Goal: Task Accomplishment & Management: Manage account settings

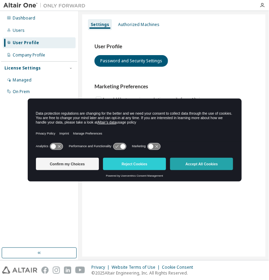
click at [185, 167] on button "Accept All Cookies" at bounding box center [201, 164] width 63 height 12
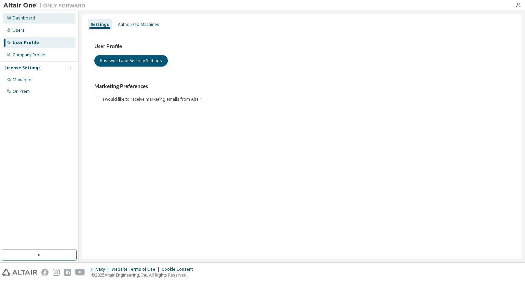
click at [30, 18] on div "Dashboard" at bounding box center [24, 17] width 23 height 5
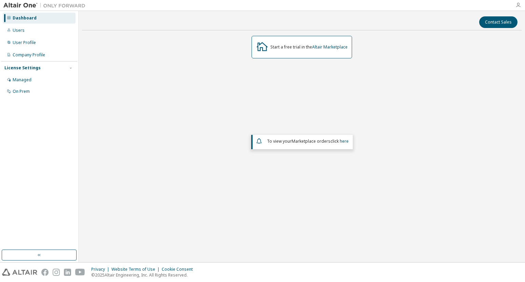
click at [268, 5] on icon "button" at bounding box center [518, 4] width 5 height 5
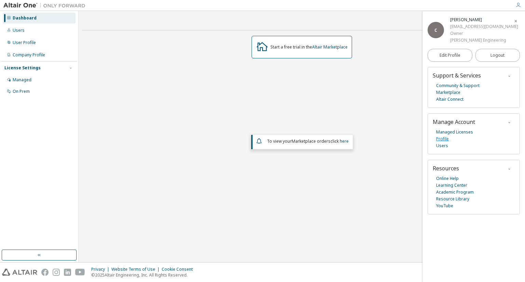
click at [268, 139] on link "Profile" at bounding box center [442, 139] width 13 height 7
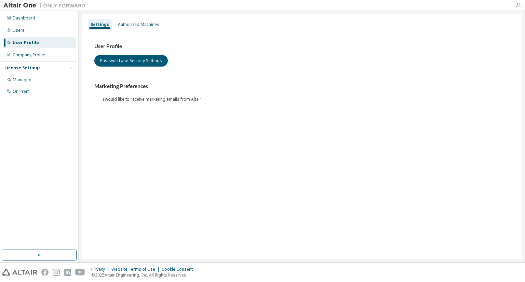
click at [517, 4] on icon "button" at bounding box center [518, 4] width 5 height 5
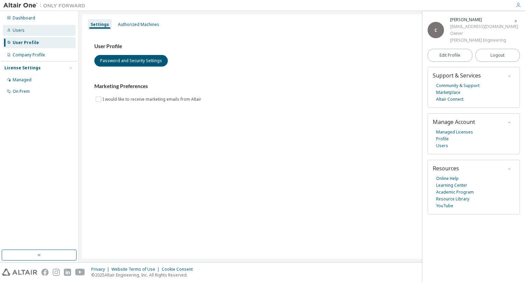
click at [22, 30] on div "Users" at bounding box center [19, 30] width 12 height 5
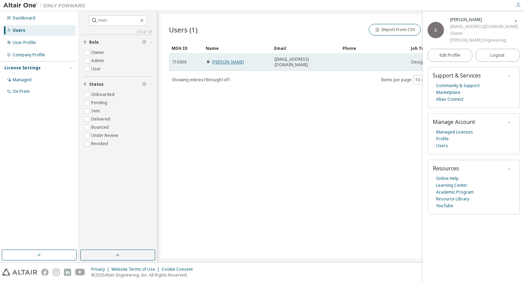
click at [232, 62] on link "Colin Kong" at bounding box center [228, 62] width 32 height 6
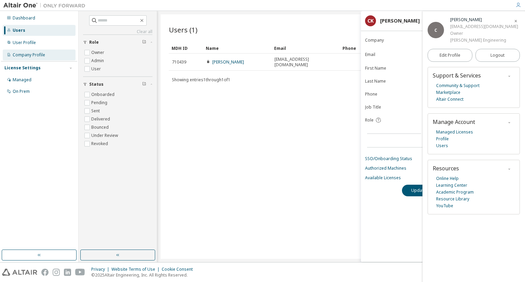
click at [28, 59] on div "Company Profile" at bounding box center [39, 55] width 73 height 11
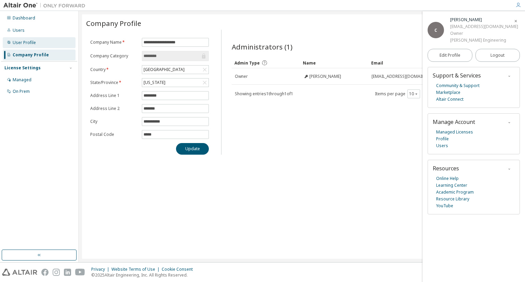
click at [32, 45] on div "User Profile" at bounding box center [24, 42] width 23 height 5
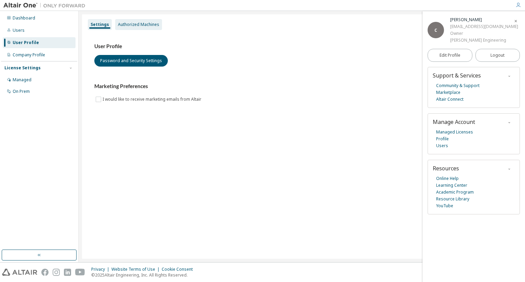
click at [123, 25] on div "Authorized Machines" at bounding box center [138, 24] width 41 height 5
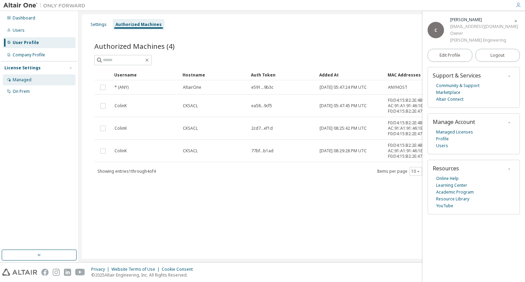
click at [26, 80] on div "Managed" at bounding box center [22, 79] width 19 height 5
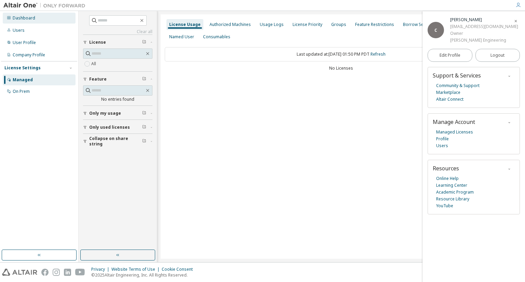
click at [30, 15] on div "Dashboard" at bounding box center [24, 17] width 23 height 5
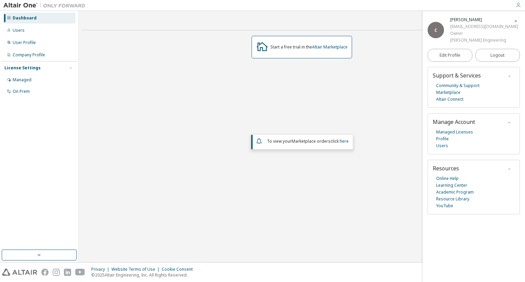
click at [428, 28] on div "C" at bounding box center [436, 30] width 16 height 16
click at [440, 29] on div "C" at bounding box center [436, 30] width 16 height 16
click at [518, 7] on icon "button" at bounding box center [518, 4] width 5 height 5
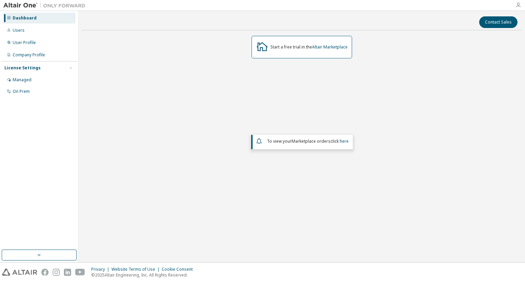
click at [518, 7] on icon "button" at bounding box center [518, 4] width 5 height 5
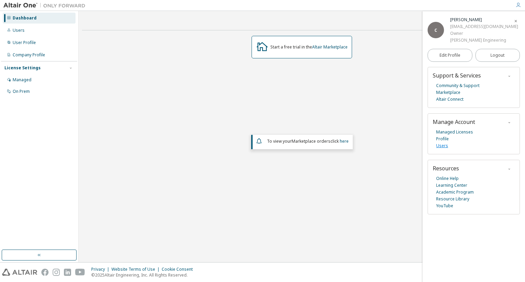
click at [444, 147] on link "Users" at bounding box center [442, 146] width 12 height 7
click at [476, 86] on link "Community & Support" at bounding box center [457, 85] width 43 height 7
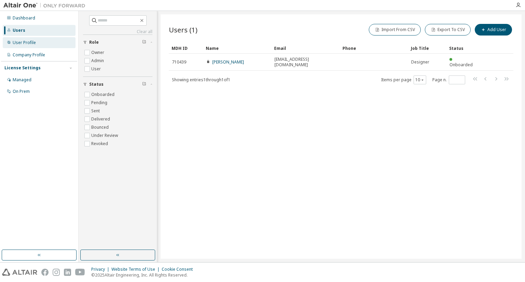
click at [31, 45] on div "User Profile" at bounding box center [24, 42] width 23 height 5
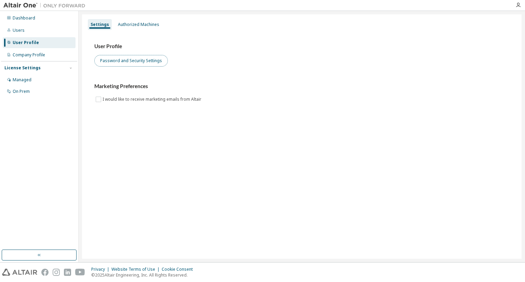
click at [143, 59] on button "Password and Security Settings" at bounding box center [131, 61] width 74 height 12
click at [518, 6] on icon "button" at bounding box center [518, 4] width 5 height 5
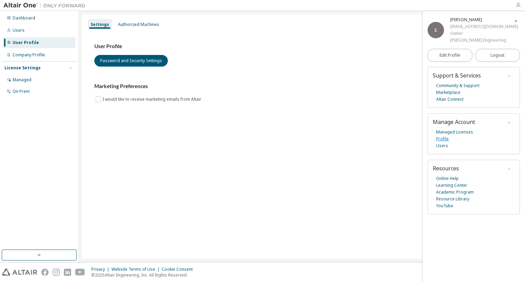
click at [442, 138] on link "Profile" at bounding box center [442, 139] width 13 height 7
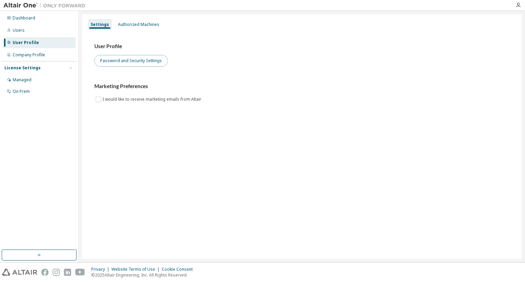
click at [139, 62] on button "Password and Security Settings" at bounding box center [131, 61] width 74 height 12
click at [194, 61] on div "User Profile Password and Security Settings" at bounding box center [301, 55] width 415 height 24
click at [481, 63] on div "User Profile Password and Security Settings" at bounding box center [301, 55] width 415 height 24
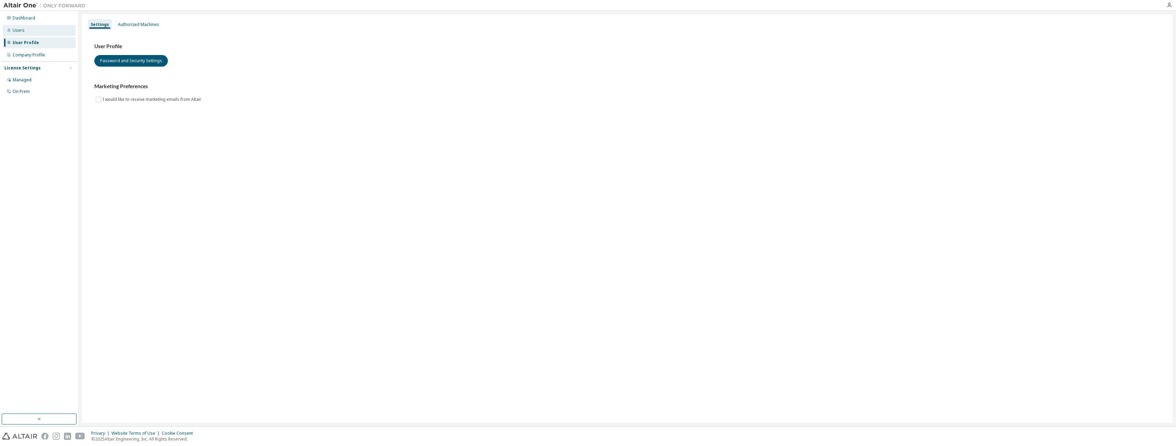
click at [27, 33] on div "Users" at bounding box center [39, 30] width 73 height 11
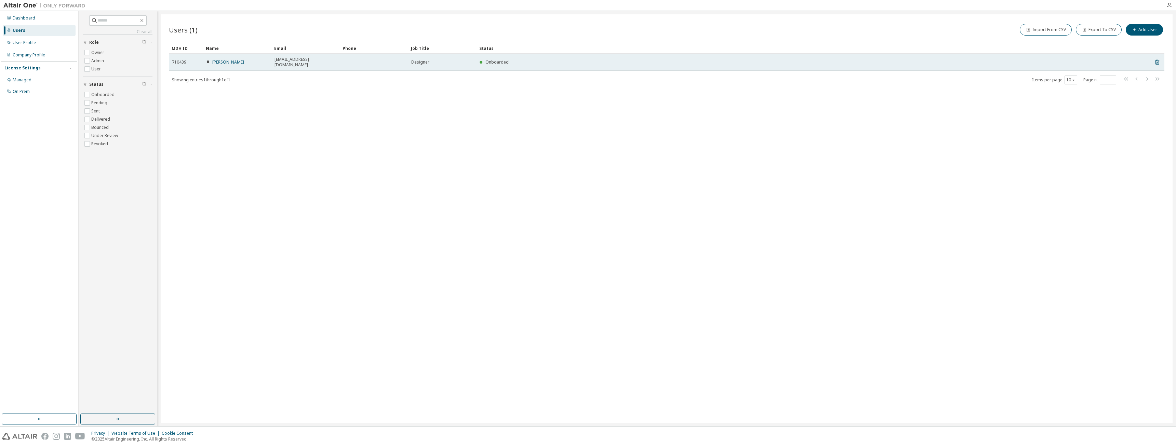
click at [377, 61] on td at bounding box center [374, 62] width 68 height 17
click at [215, 61] on link "Colin Kong" at bounding box center [228, 62] width 32 height 6
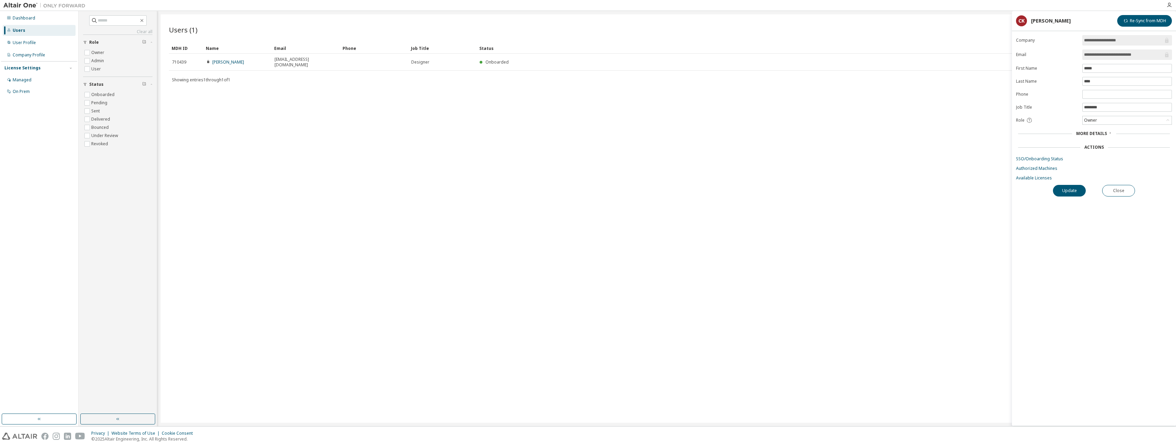
click at [525, 133] on span "More Details" at bounding box center [1091, 134] width 31 height 6
click at [525, 234] on button "Update" at bounding box center [1069, 234] width 33 height 12
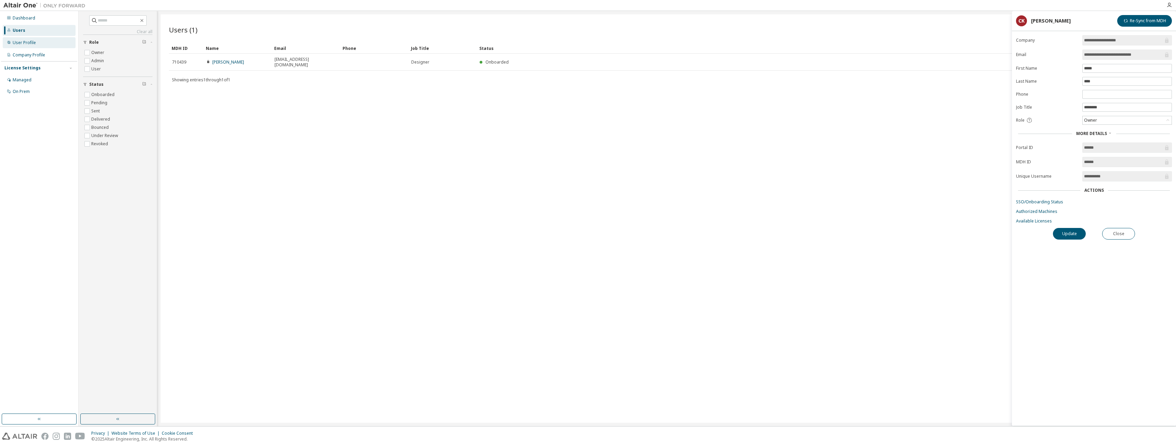
click at [38, 39] on div "User Profile" at bounding box center [39, 42] width 73 height 11
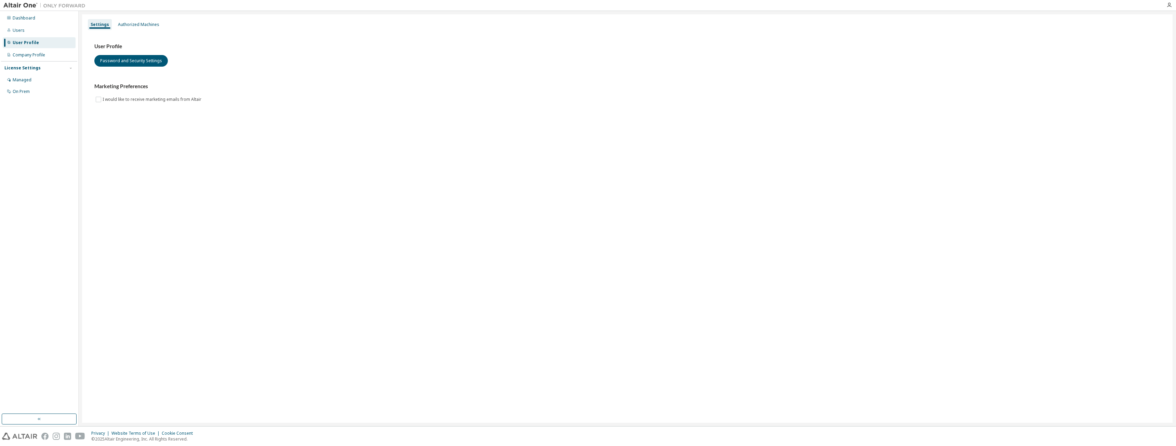
drag, startPoint x: 514, startPoint y: 92, endPoint x: 492, endPoint y: 90, distance: 21.7
click at [514, 91] on div "Marketing Preferences I would like to receive marketing emails from Altair" at bounding box center [627, 93] width 1066 height 20
drag, startPoint x: 217, startPoint y: 62, endPoint x: 192, endPoint y: 54, distance: 26.7
click at [219, 51] on div "User Profile Password and Security Settings" at bounding box center [627, 55] width 1066 height 24
click at [29, 92] on div "On Prem" at bounding box center [21, 91] width 17 height 5
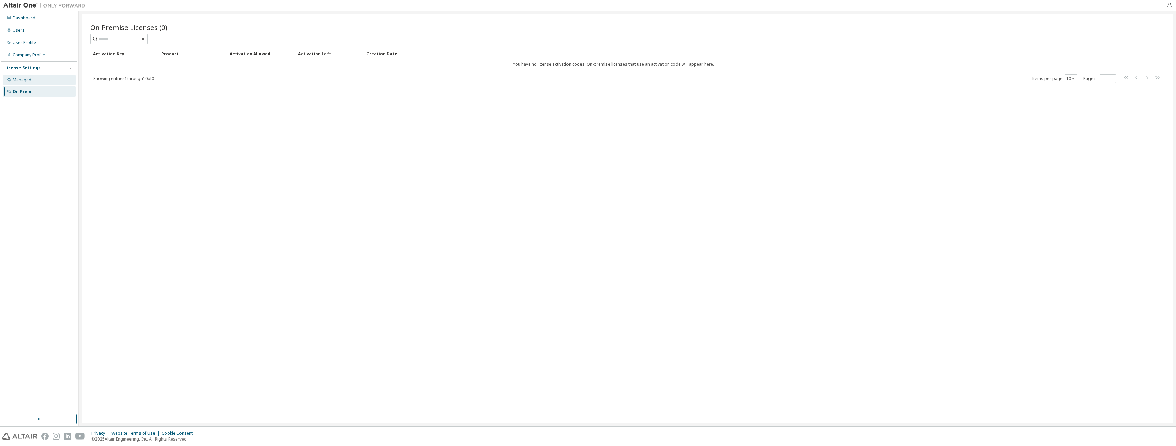
click at [46, 79] on div "Managed" at bounding box center [39, 80] width 73 height 11
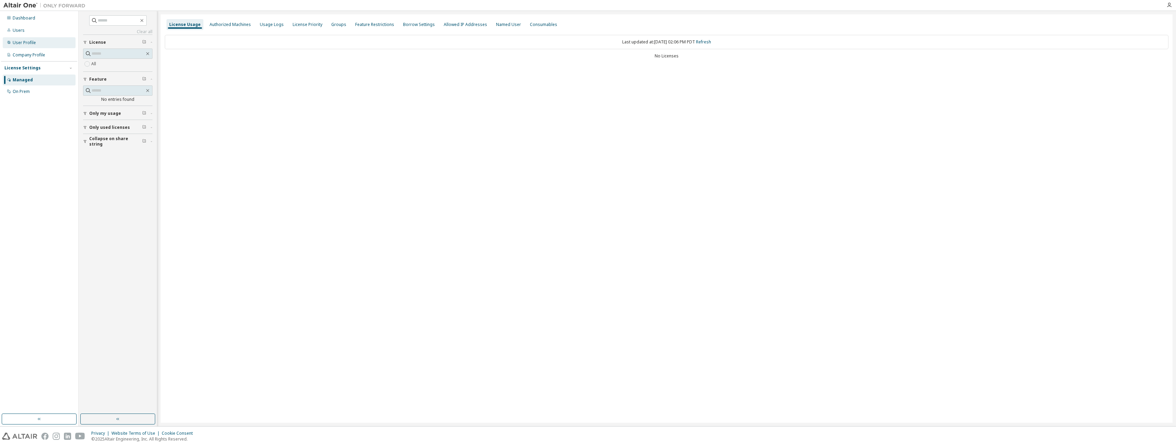
click at [43, 44] on div "User Profile" at bounding box center [39, 42] width 73 height 11
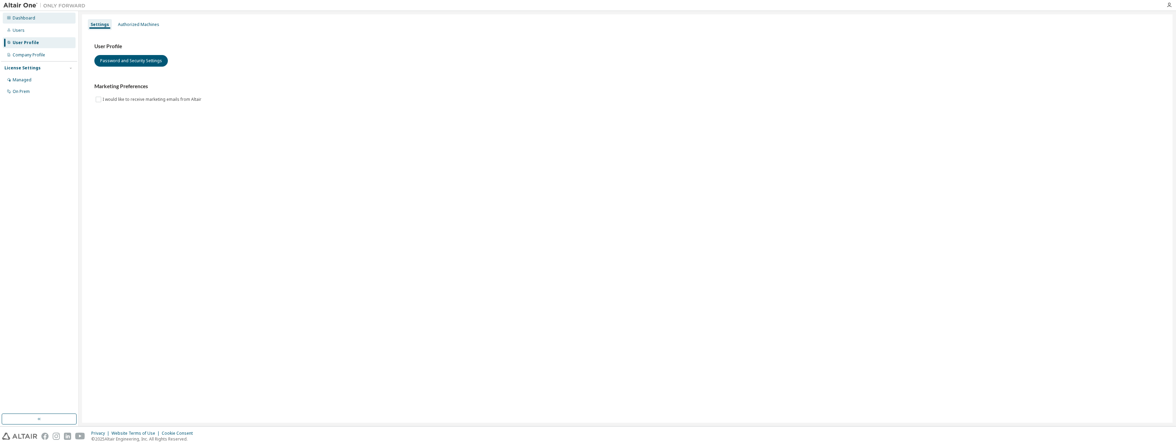
click at [36, 22] on div "Dashboard" at bounding box center [39, 18] width 73 height 11
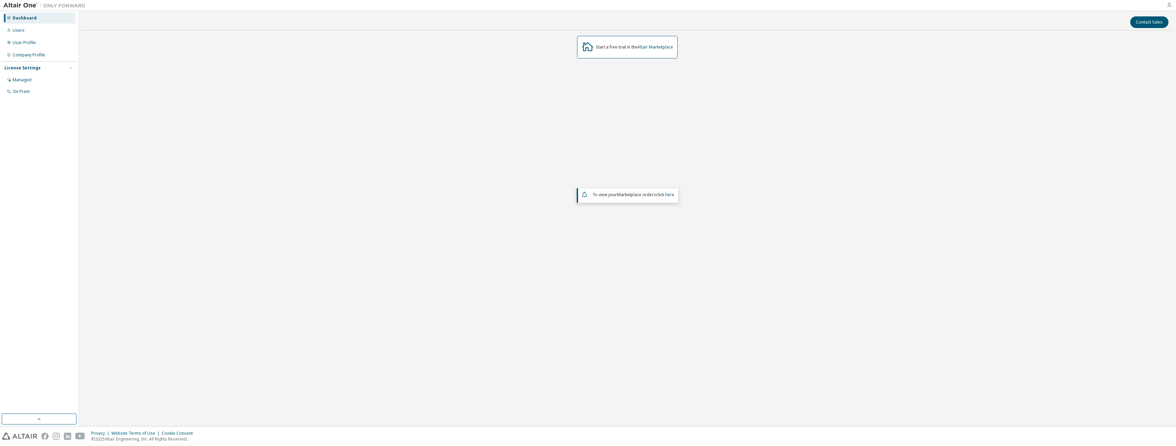
click at [525, 4] on icon "button" at bounding box center [1168, 4] width 5 height 5
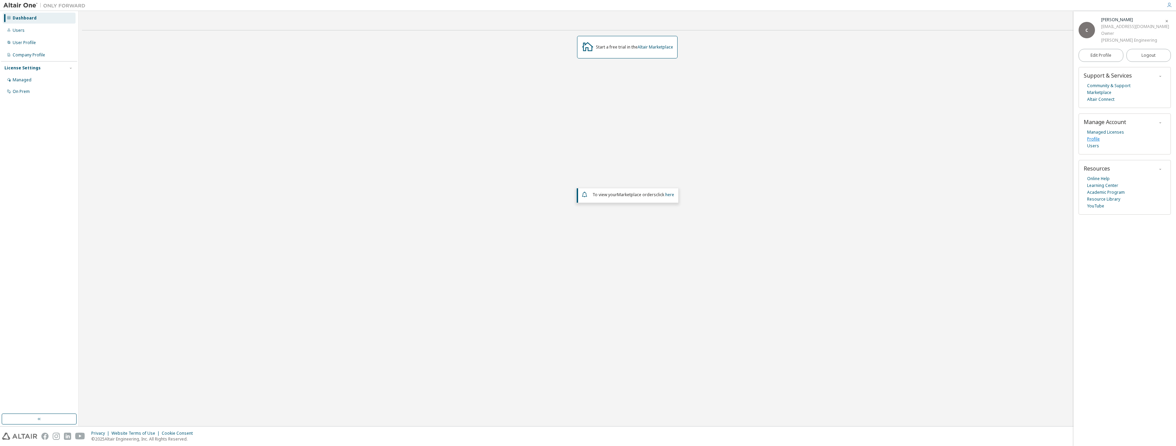
click at [525, 142] on link "Profile" at bounding box center [1093, 139] width 13 height 7
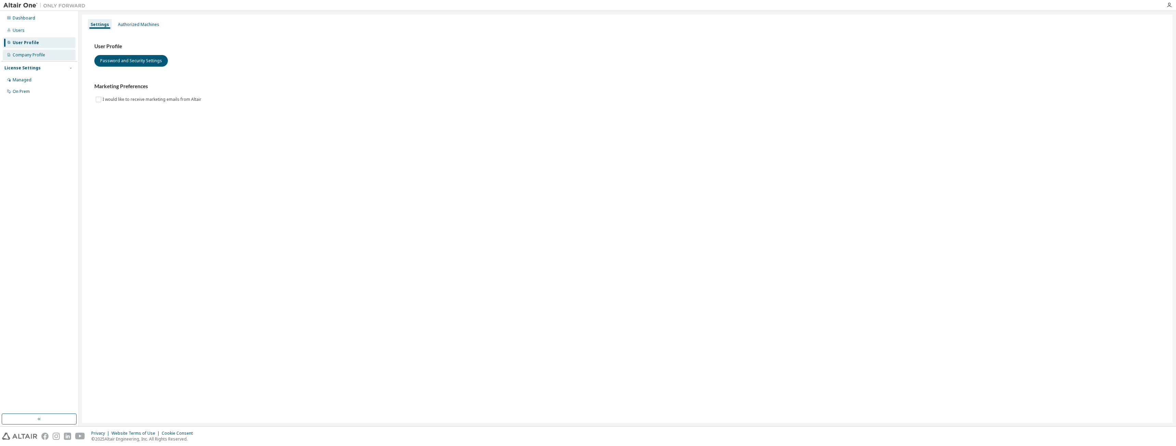
click at [45, 57] on div "Company Profile" at bounding box center [39, 55] width 73 height 11
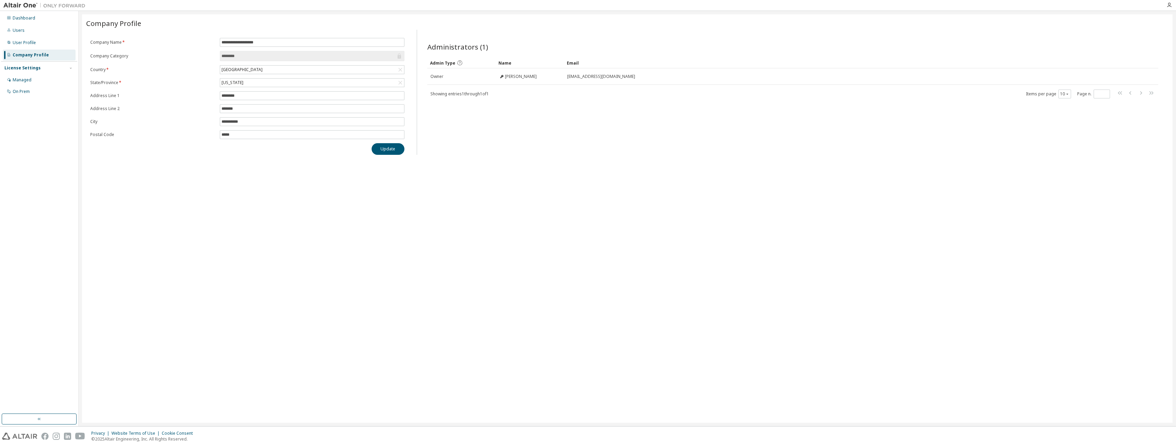
click at [458, 64] on icon at bounding box center [460, 63] width 6 height 6
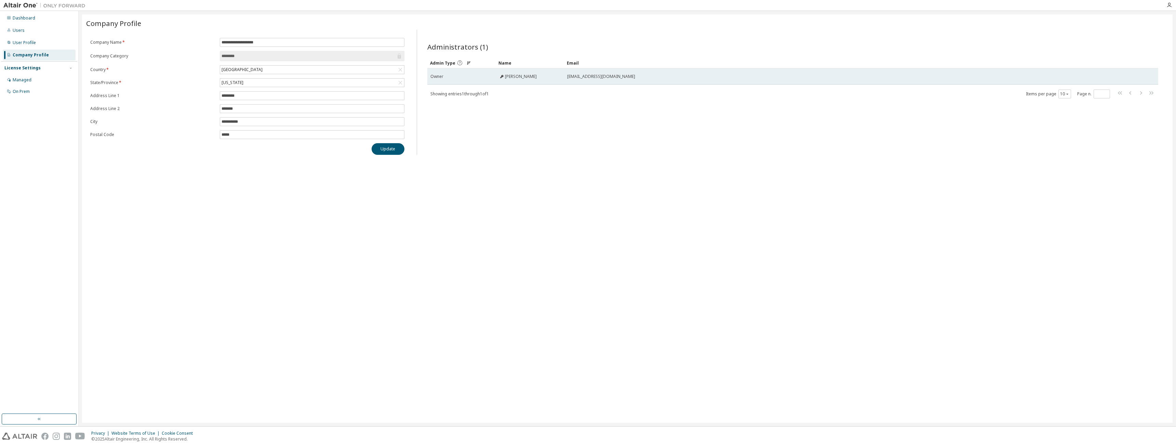
click at [503, 75] on icon at bounding box center [501, 76] width 3 height 3
click at [514, 77] on span "Colin Kong" at bounding box center [521, 76] width 32 height 5
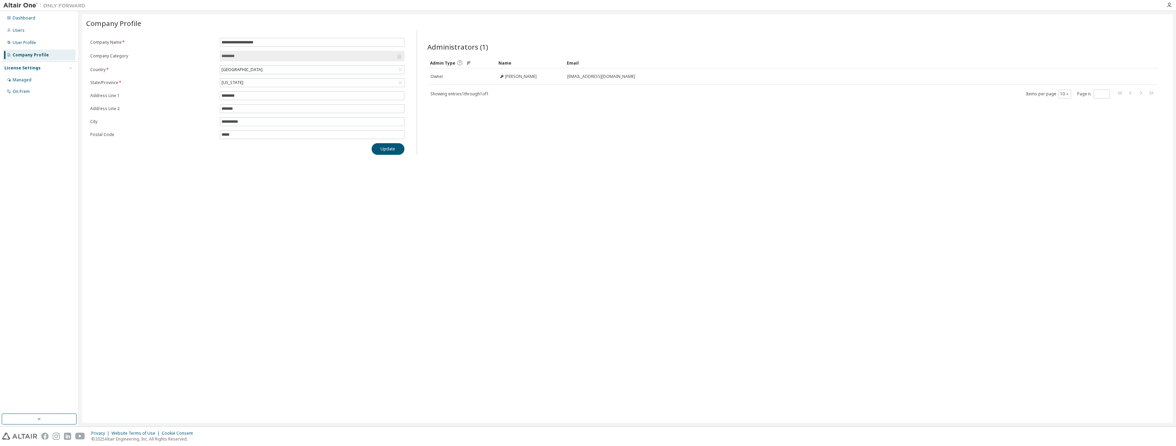
drag, startPoint x: 514, startPoint y: 77, endPoint x: 763, endPoint y: 98, distance: 250.1
click at [763, 98] on div "Showing entries 1 through 1 of 1 Items per page 10 Page n. *" at bounding box center [792, 94] width 731 height 10
click at [33, 41] on div "User Profile" at bounding box center [24, 42] width 23 height 5
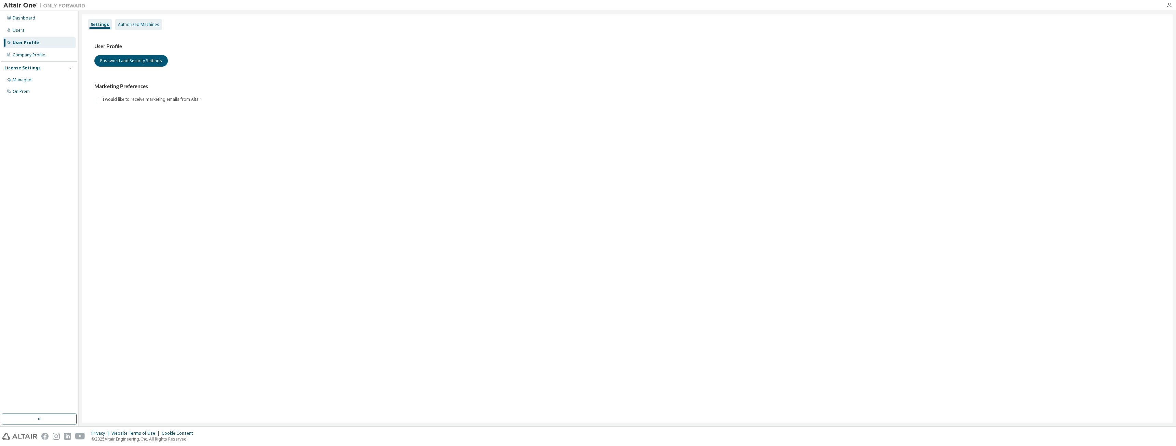
drag, startPoint x: 106, startPoint y: 44, endPoint x: 132, endPoint y: 23, distance: 33.1
click at [132, 23] on div "Authorized Machines" at bounding box center [138, 24] width 41 height 5
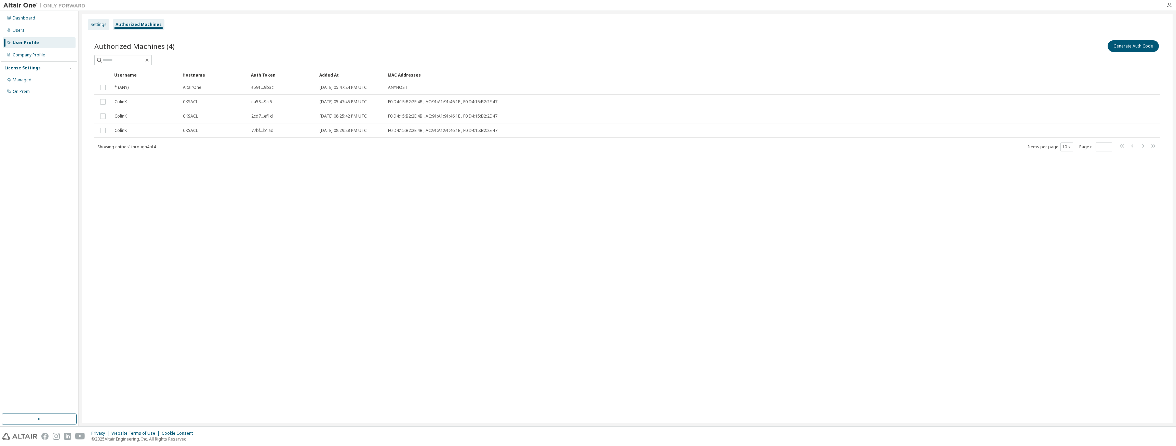
click at [92, 27] on div "Settings" at bounding box center [99, 24] width 16 height 5
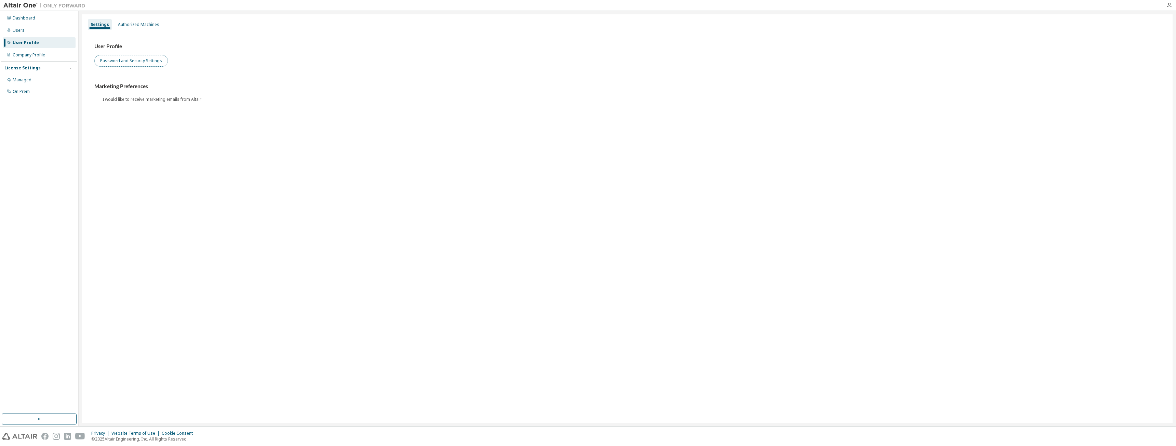
click at [140, 64] on button "Password and Security Settings" at bounding box center [131, 61] width 74 height 12
click at [133, 62] on button "Password and Security Settings" at bounding box center [131, 61] width 74 height 12
